Goal: Ask a question

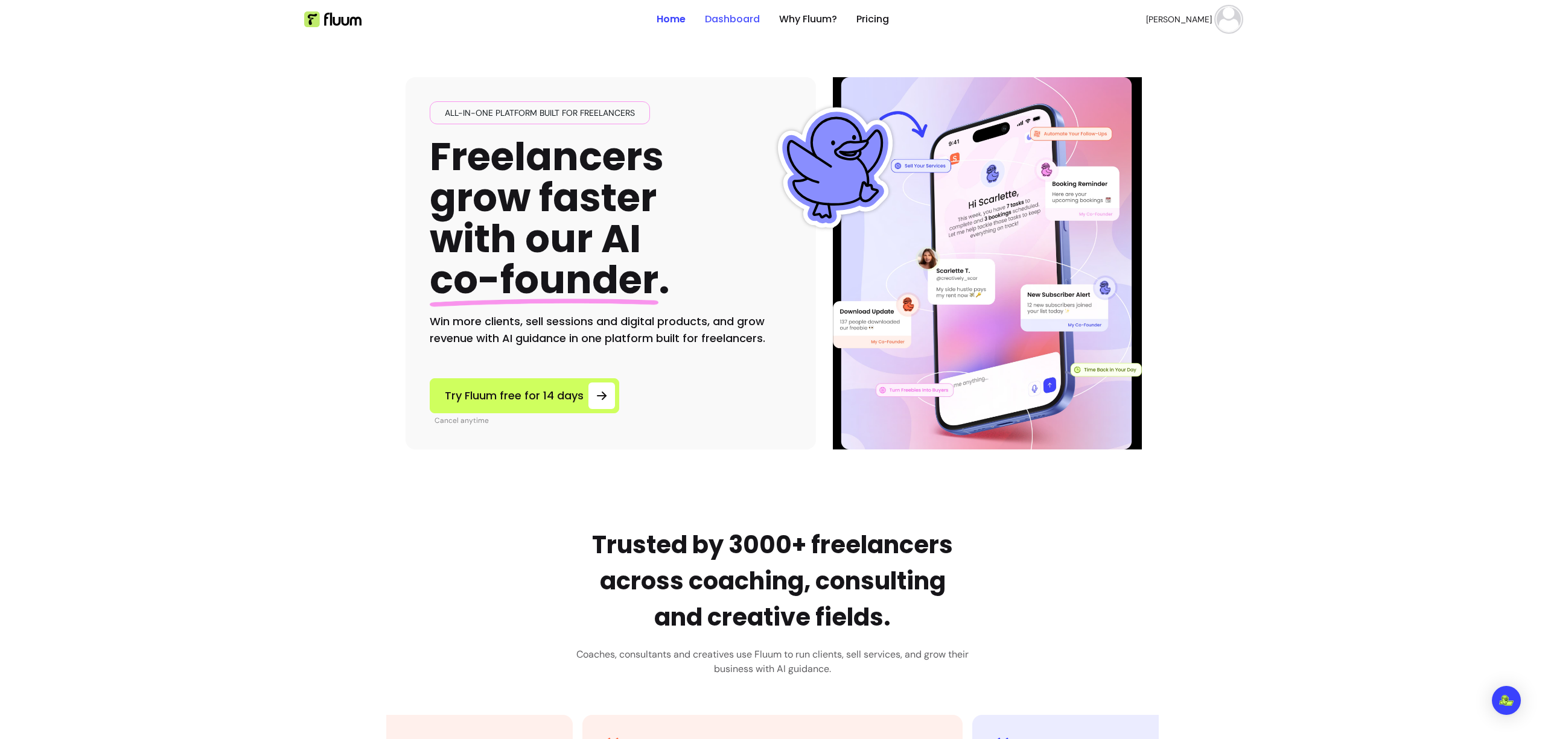
click at [725, 20] on link "Dashboard" at bounding box center [732, 19] width 55 height 14
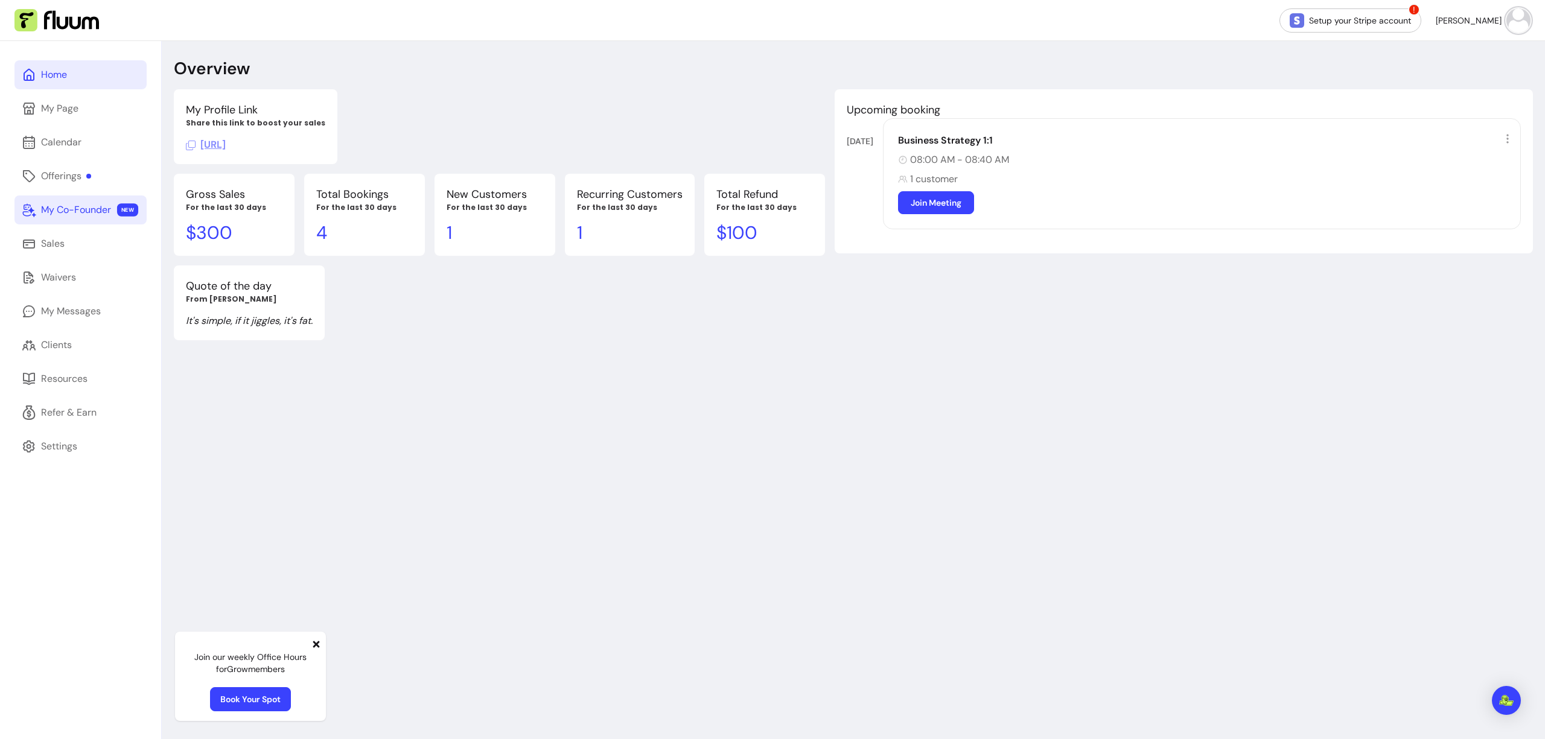
click at [86, 207] on div "My Co-Founder" at bounding box center [76, 210] width 70 height 14
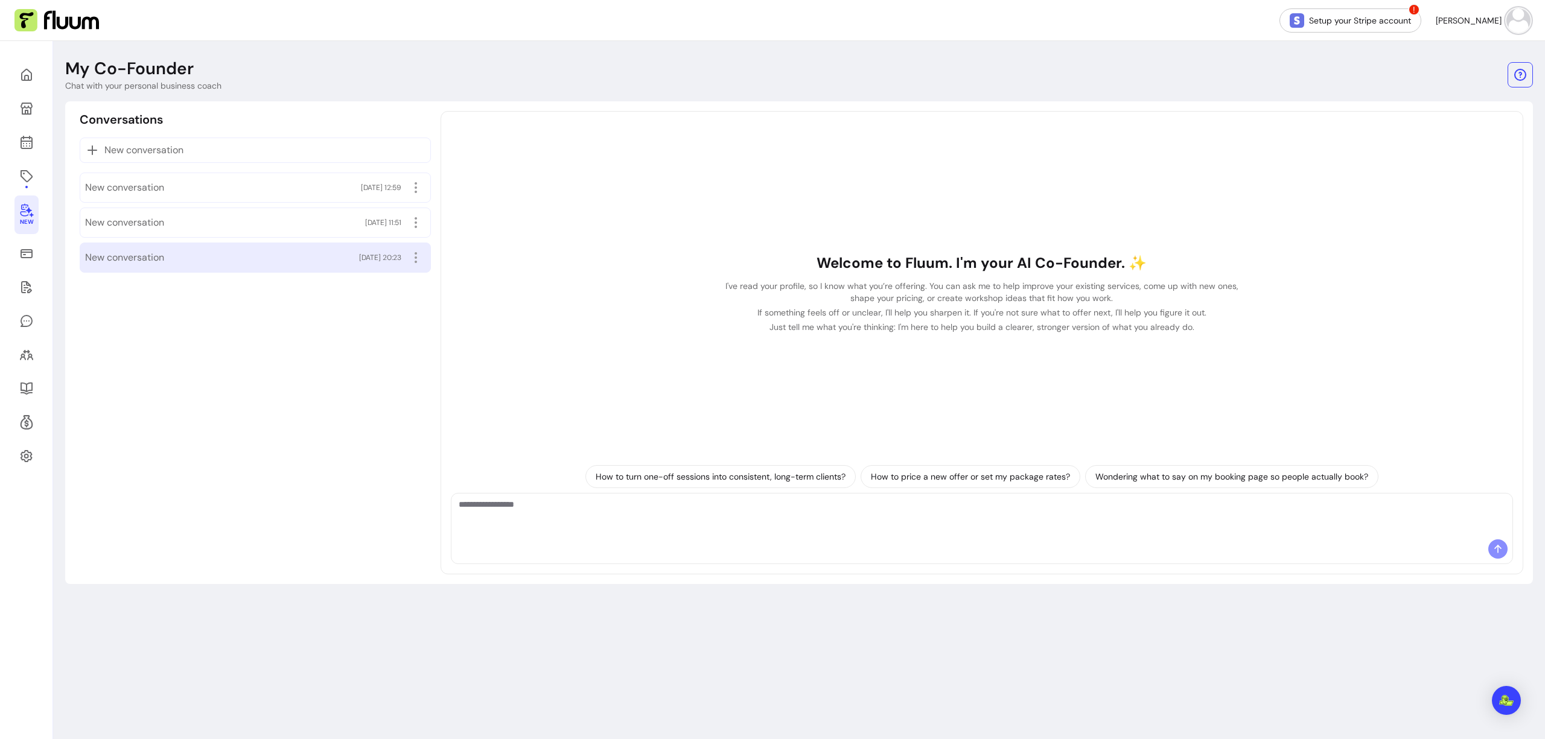
click at [206, 249] on div "New conversation 17/09/2025 20:23" at bounding box center [255, 257] width 340 height 19
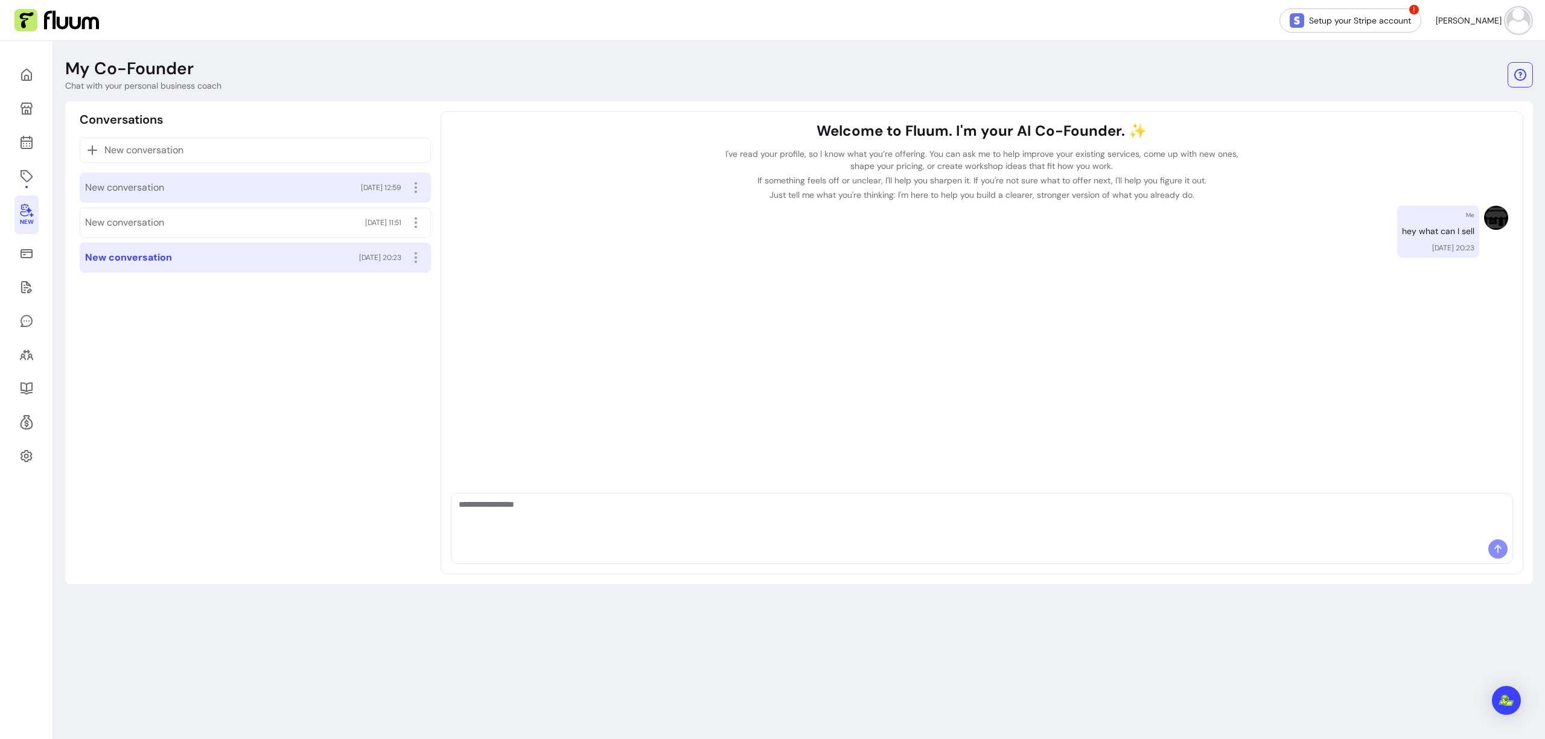
click at [199, 186] on div "New conversation 18/09/2025 12:59" at bounding box center [255, 187] width 340 height 19
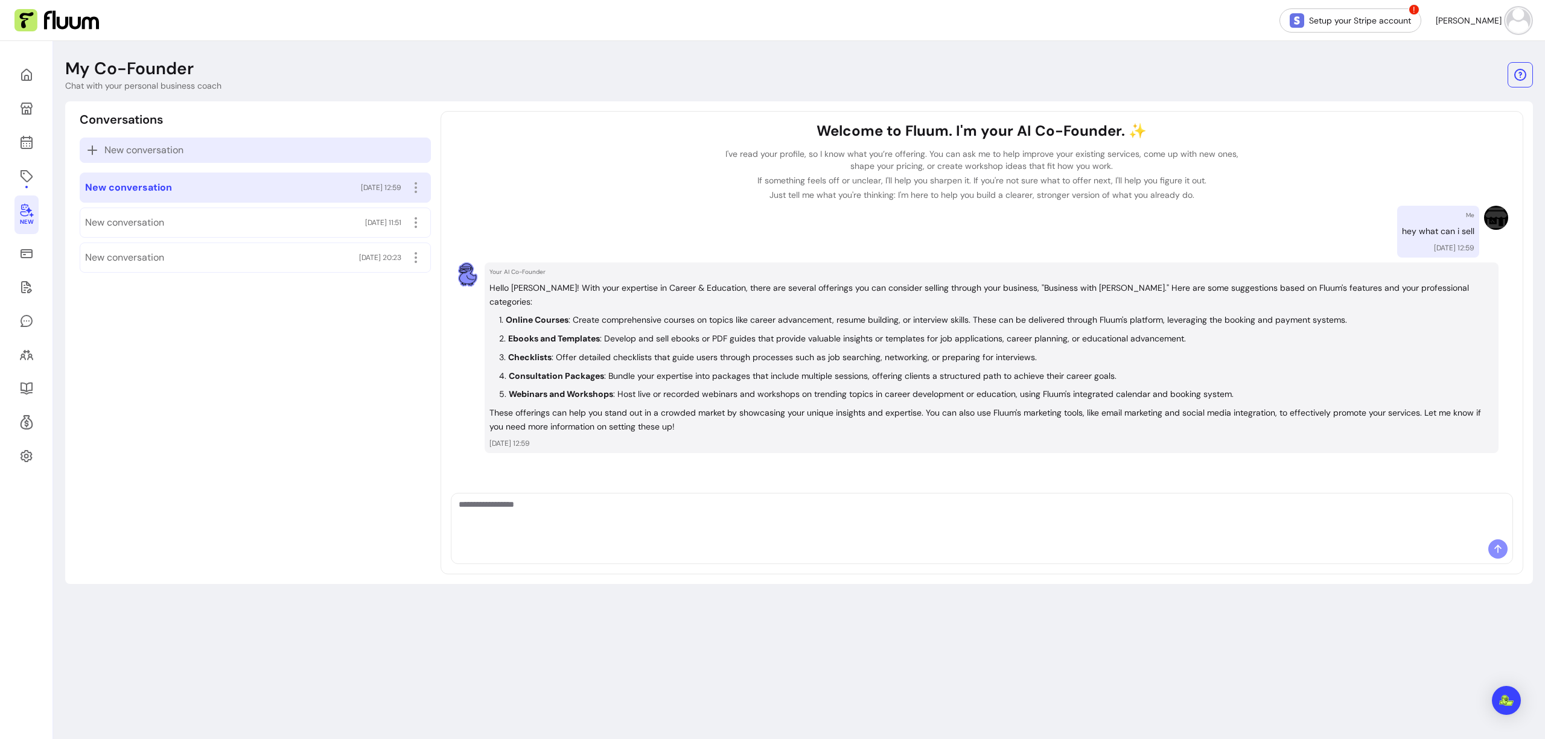
click at [209, 157] on div "New conversation" at bounding box center [255, 150] width 351 height 25
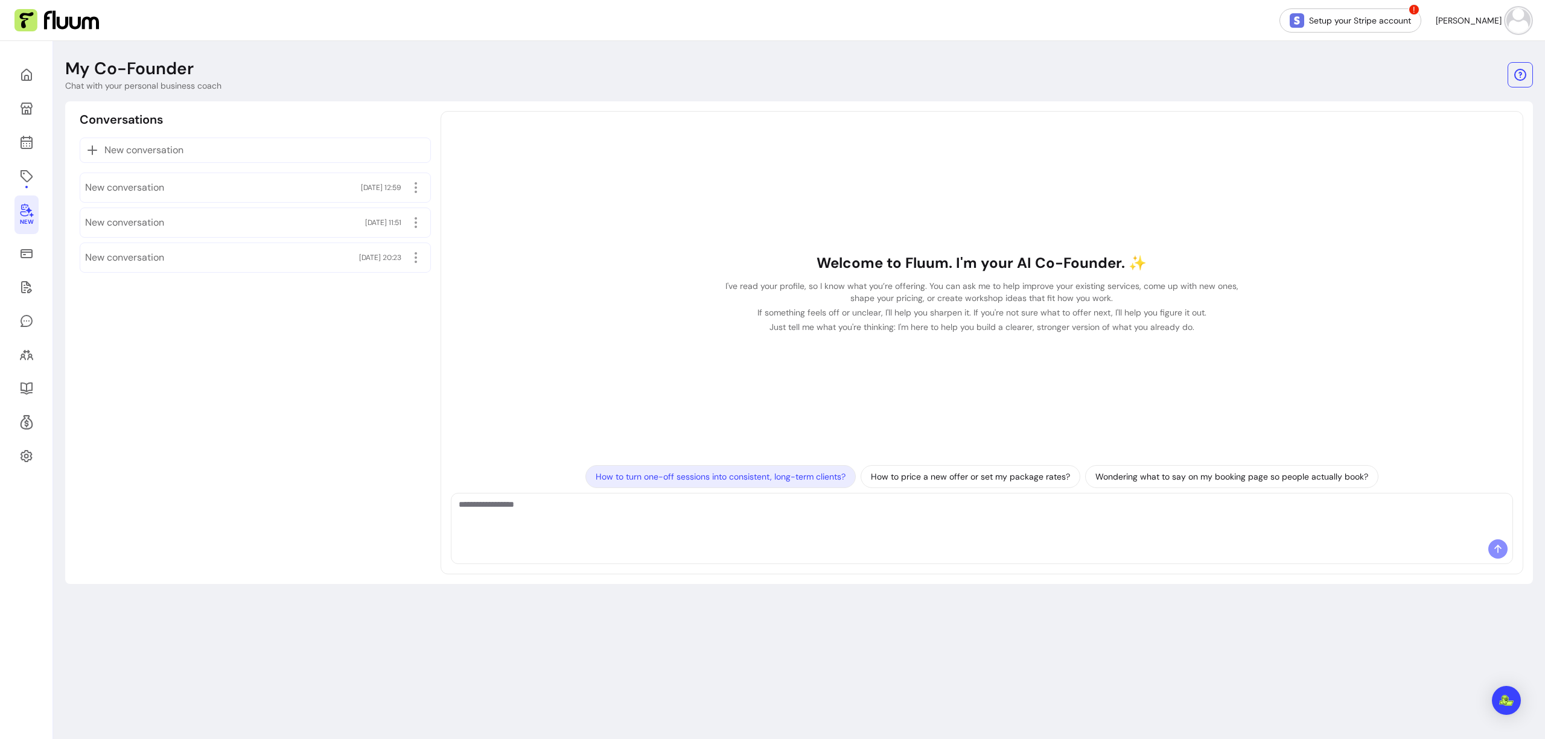
click at [628, 481] on p "How to turn one-off sessions into consistent, long-term clients?" at bounding box center [721, 477] width 250 height 12
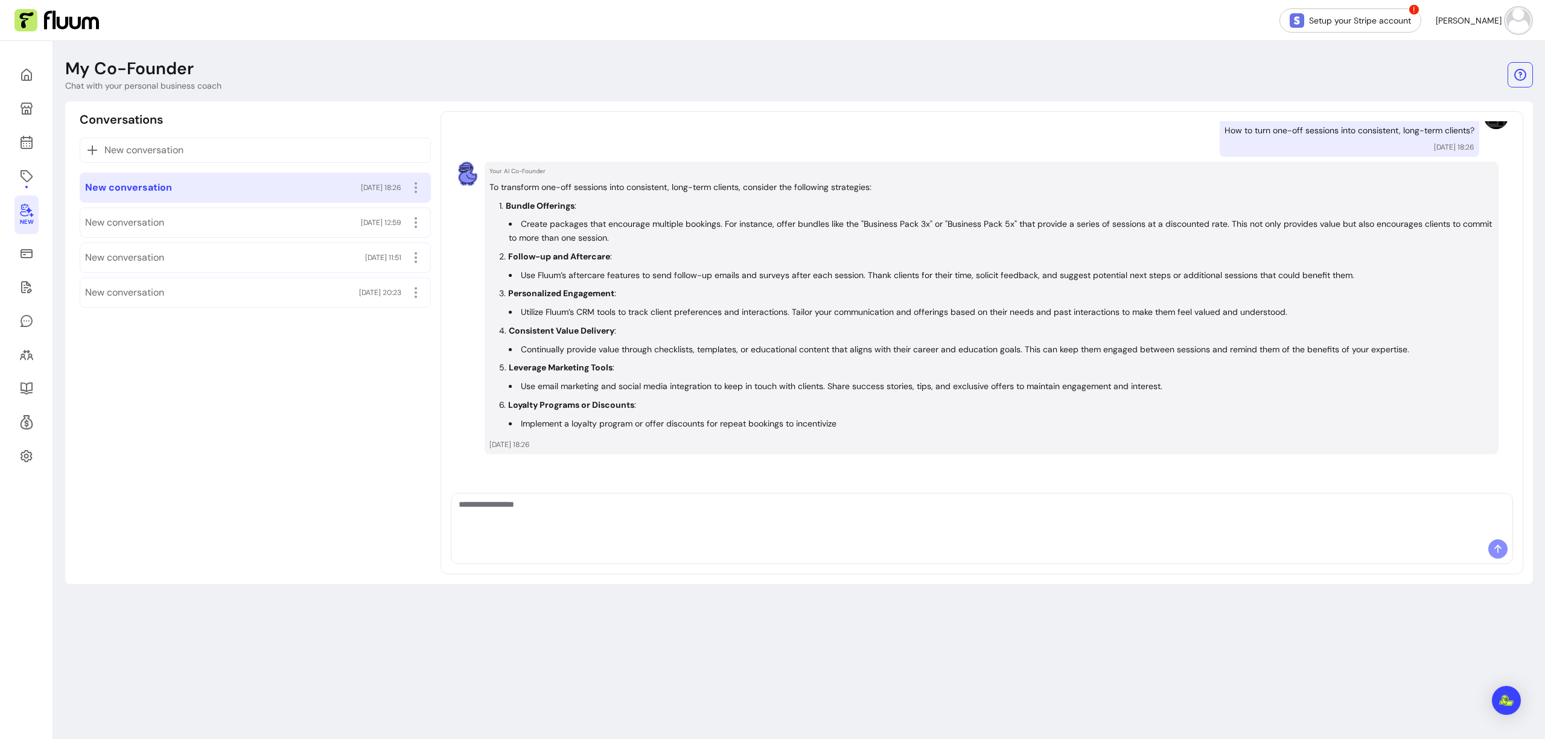
scroll to position [115, 0]
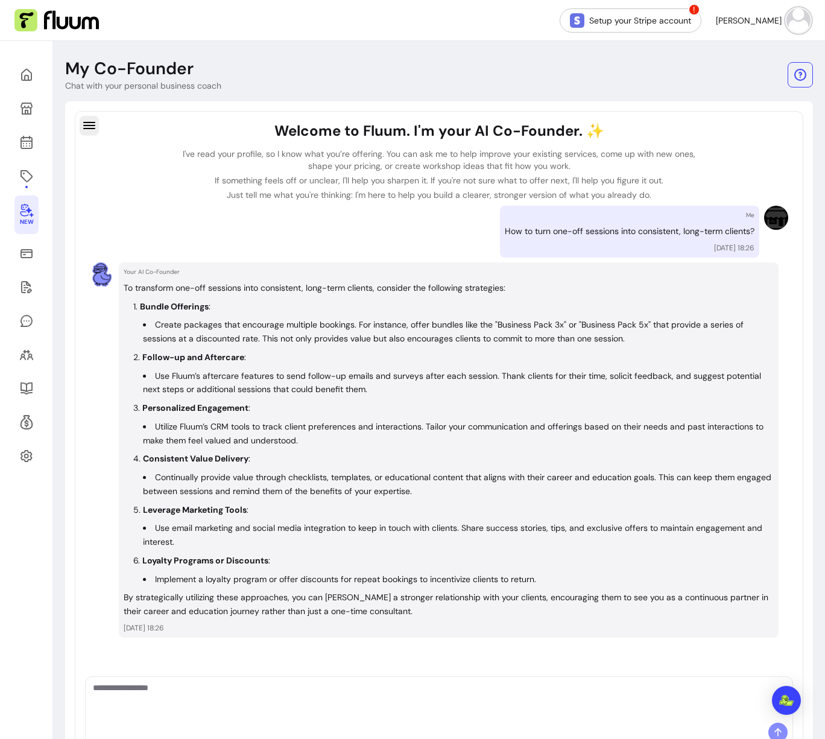
click at [92, 129] on icon "button" at bounding box center [89, 125] width 14 height 14
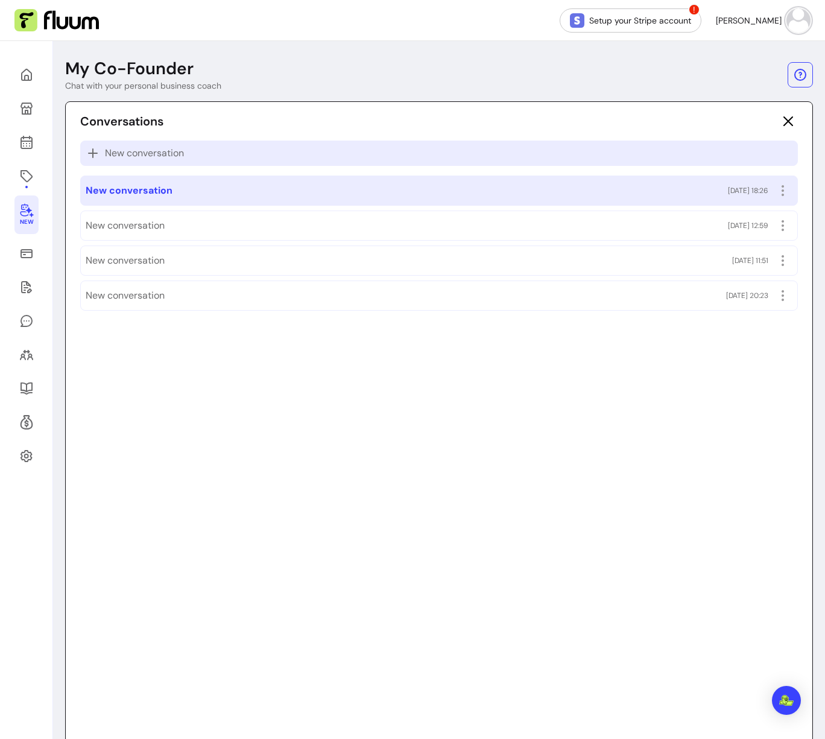
click at [145, 151] on span "New conversation" at bounding box center [144, 153] width 79 height 14
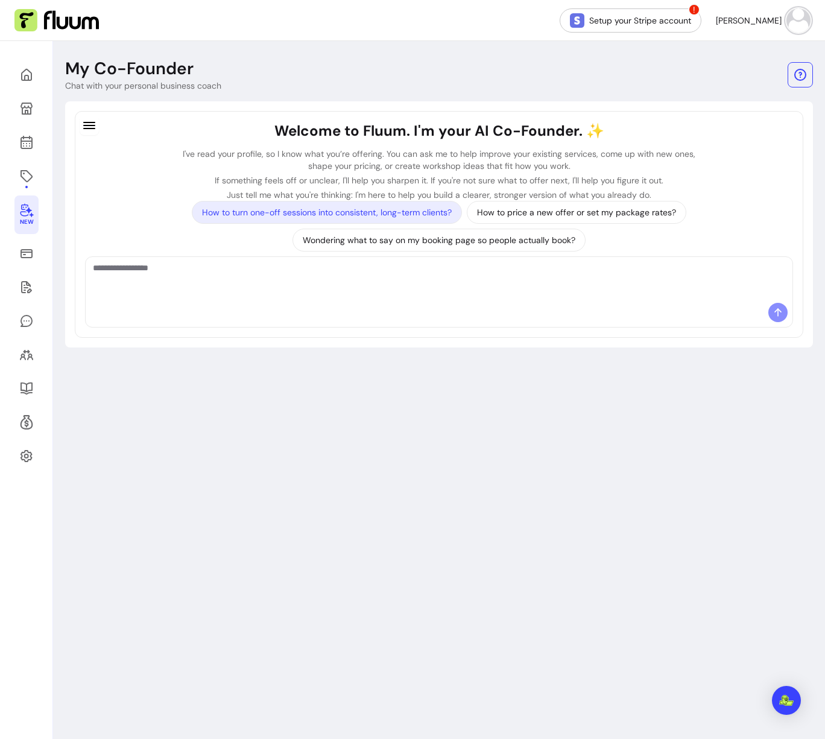
click at [311, 208] on p "How to turn one-off sessions into consistent, long-term clients?" at bounding box center [327, 212] width 250 height 12
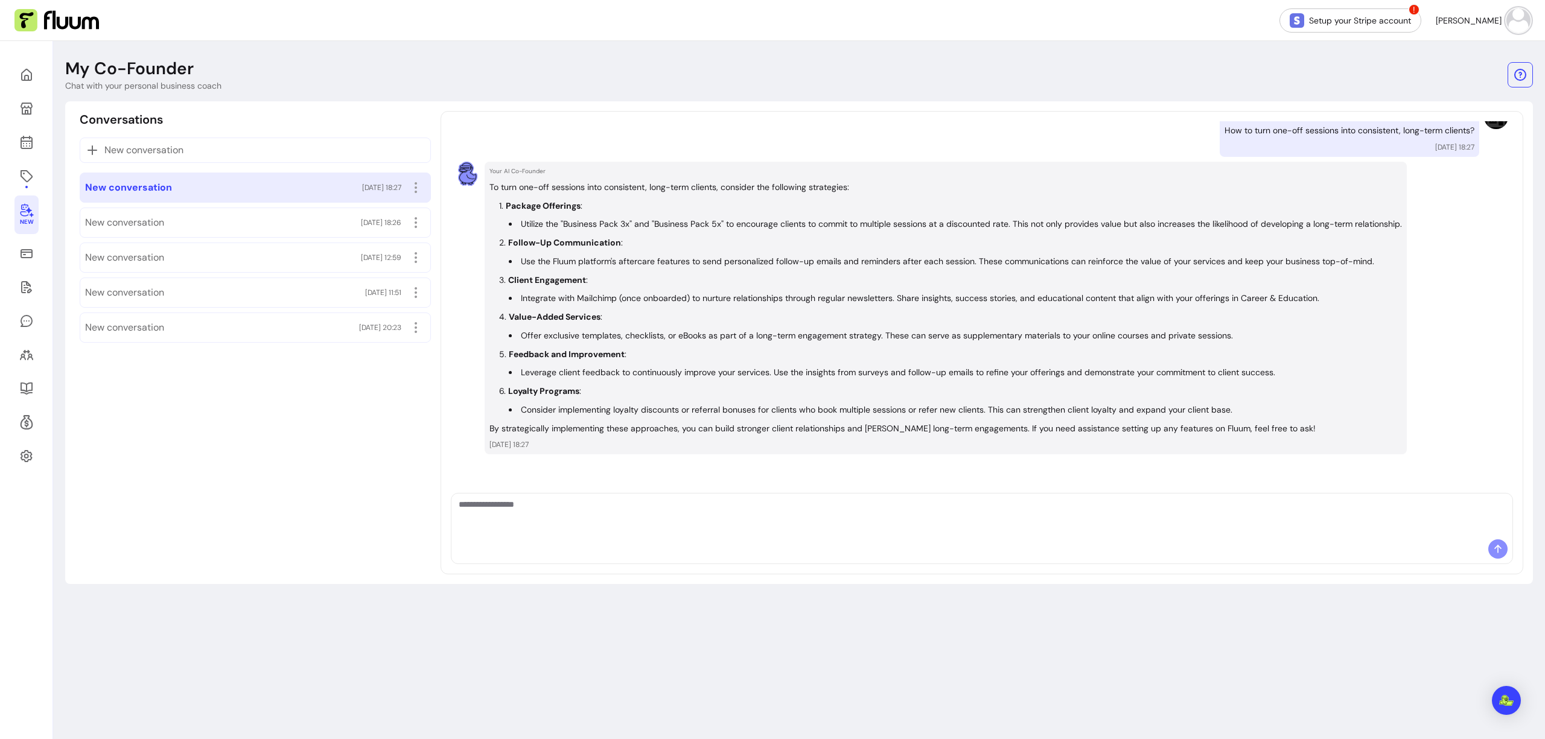
scroll to position [101, 0]
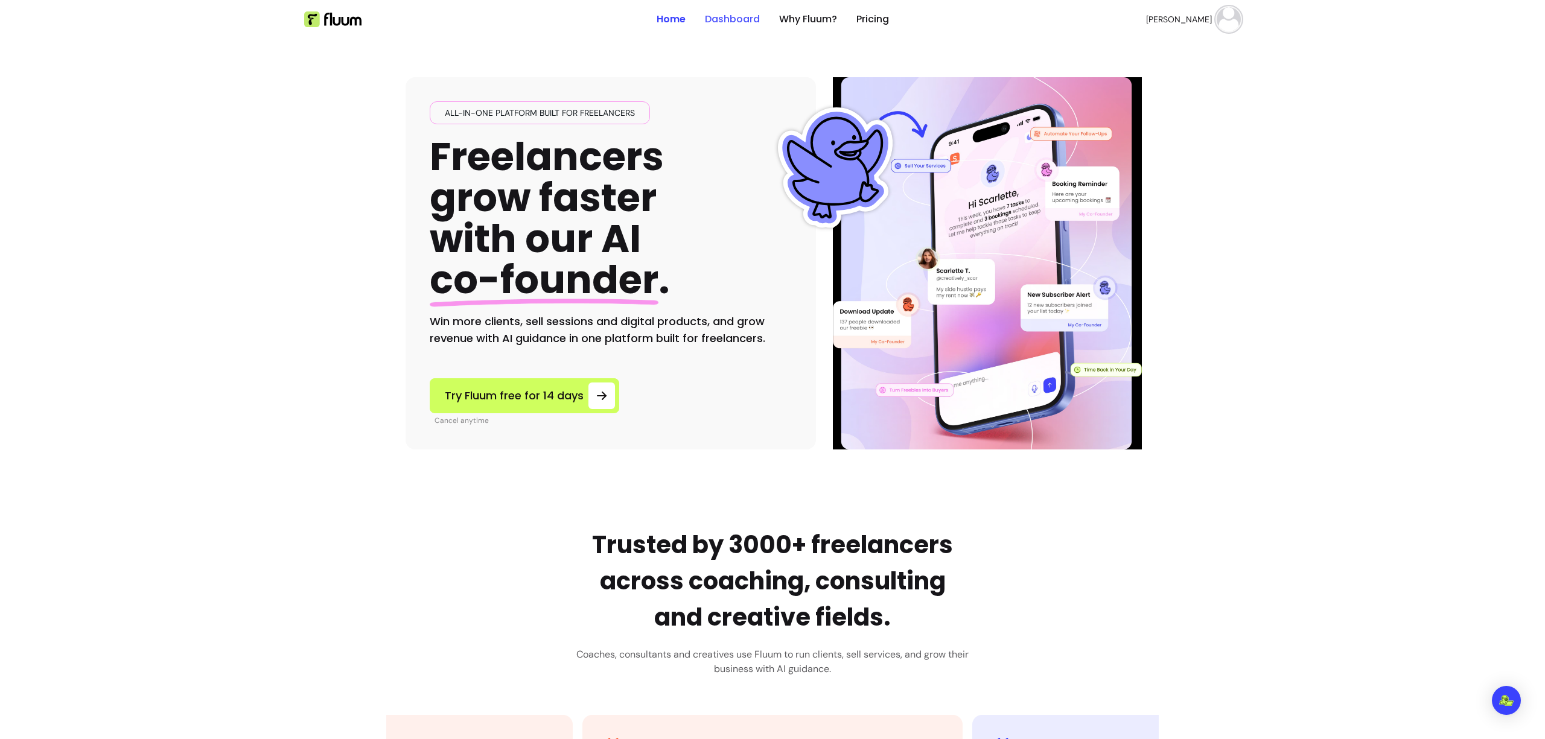
click at [717, 20] on link "Dashboard" at bounding box center [732, 19] width 55 height 14
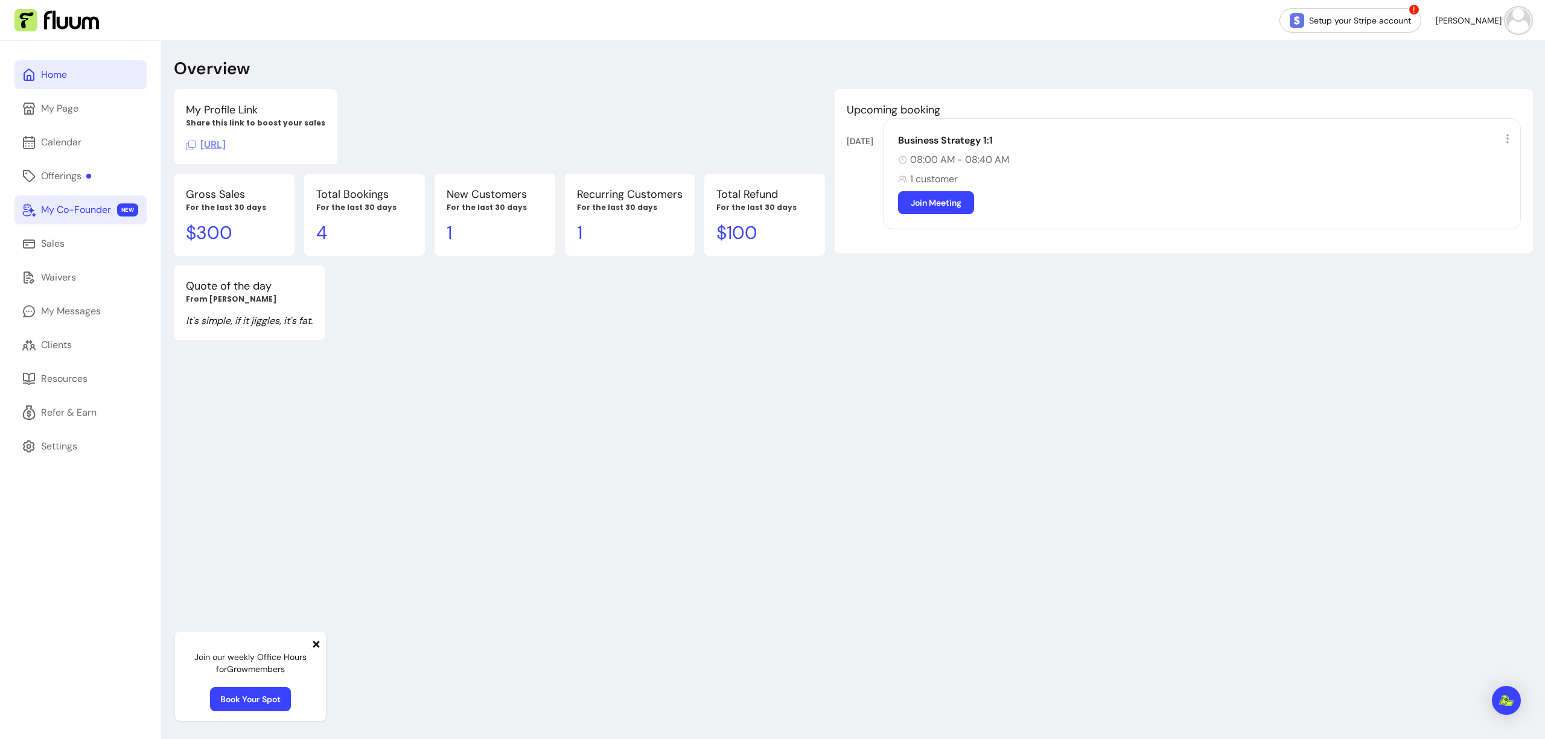
click at [97, 205] on div "My Co-Founder" at bounding box center [76, 210] width 70 height 14
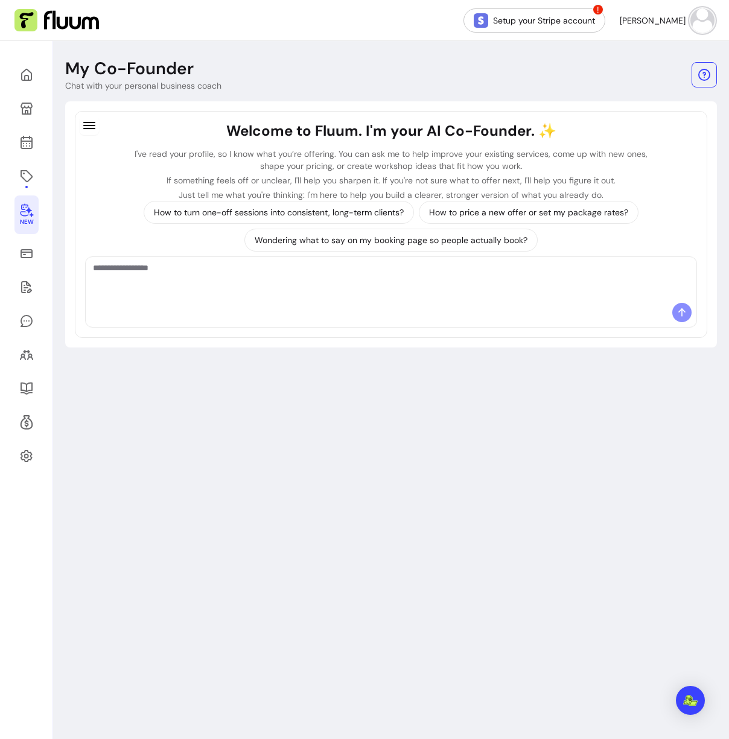
click at [465, 285] on textarea "Ask me anything..." at bounding box center [391, 280] width 596 height 36
type textarea "**********"
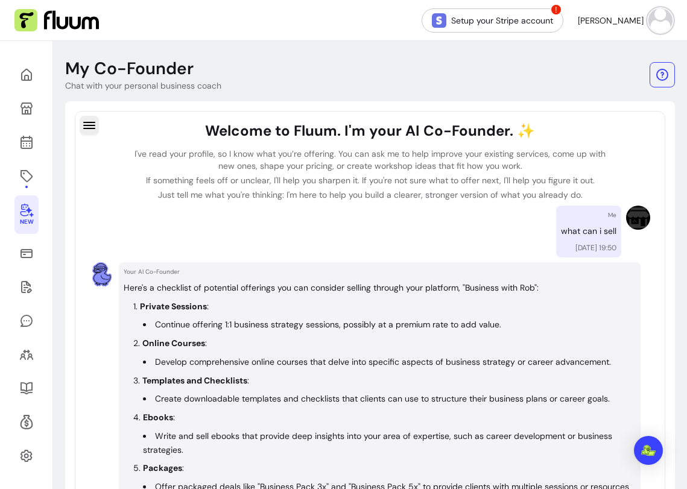
click at [91, 127] on icon "button" at bounding box center [89, 125] width 14 height 14
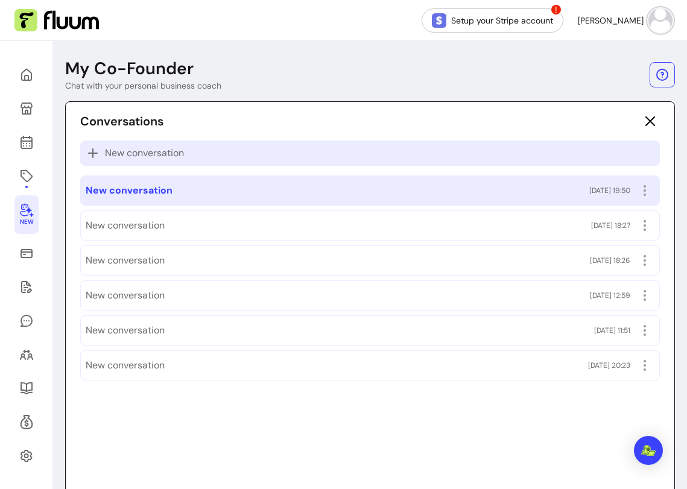
click at [119, 148] on span "New conversation" at bounding box center [144, 153] width 79 height 14
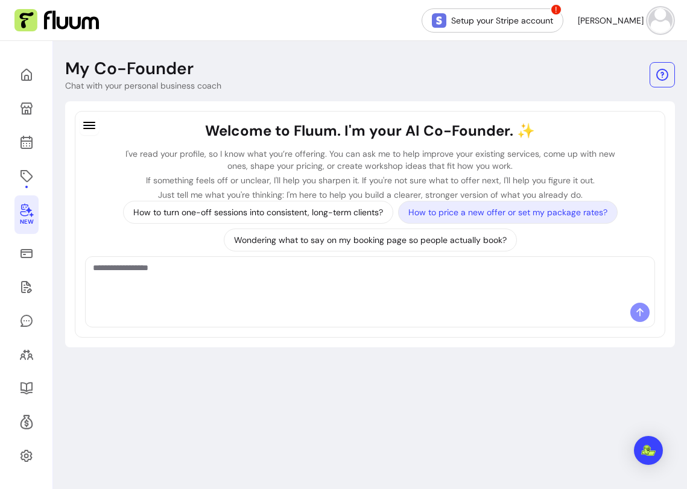
click at [434, 207] on p "How to price a new offer or set my package rates?" at bounding box center [507, 212] width 199 height 12
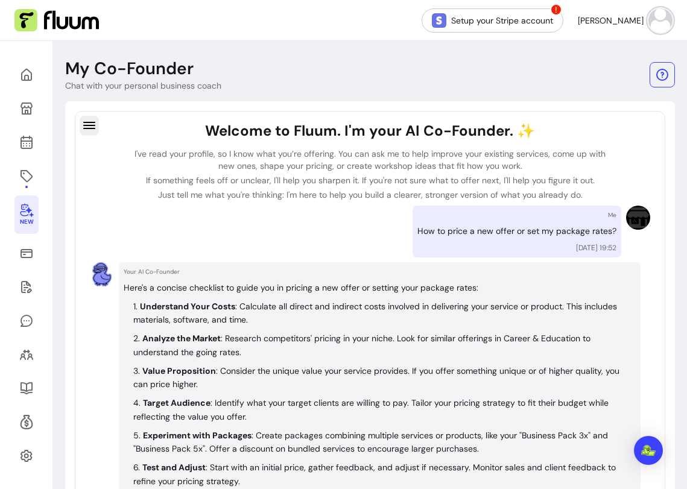
click at [92, 127] on icon "button" at bounding box center [89, 125] width 14 height 14
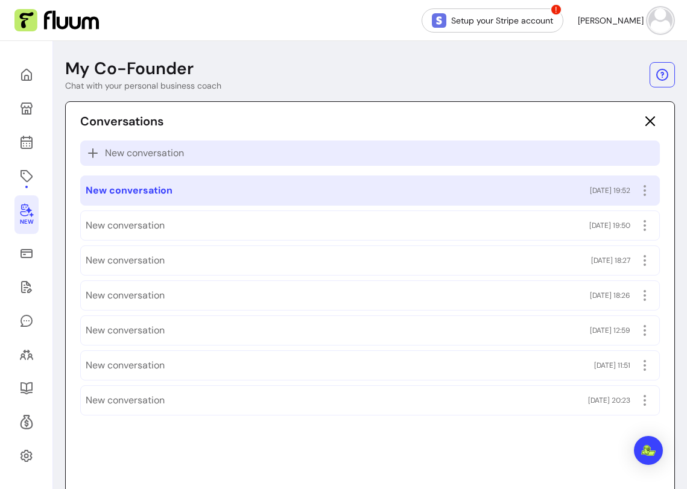
click at [115, 146] on span "New conversation" at bounding box center [144, 153] width 79 height 14
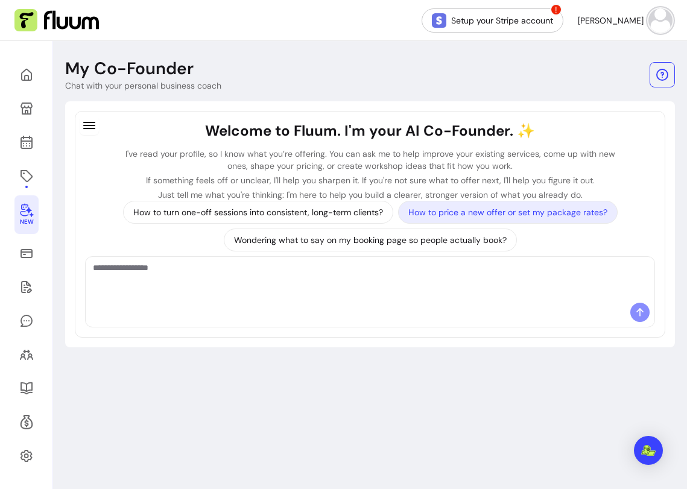
click at [450, 207] on p "How to price a new offer or set my package rates?" at bounding box center [507, 212] width 199 height 12
